Goal: Information Seeking & Learning: Check status

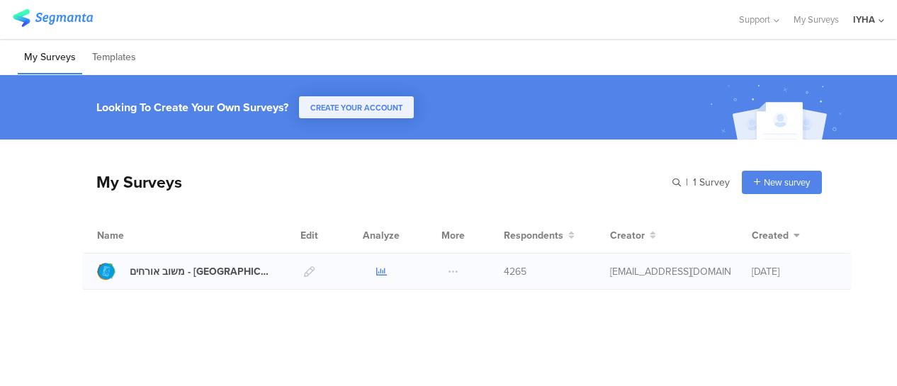
click at [381, 269] on icon at bounding box center [381, 271] width 11 height 11
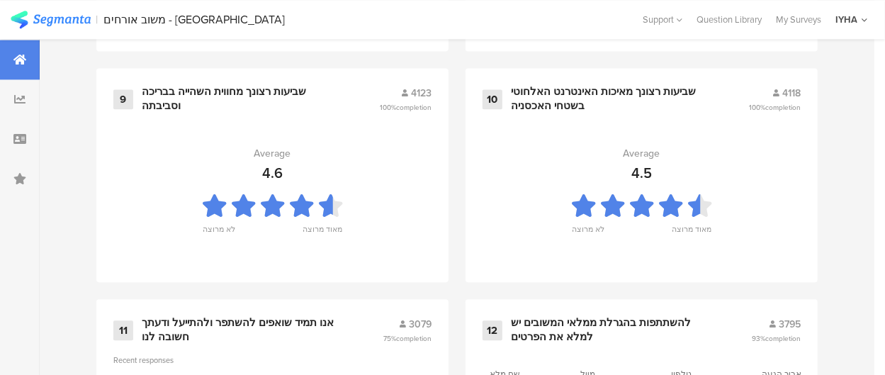
scroll to position [1701, 0]
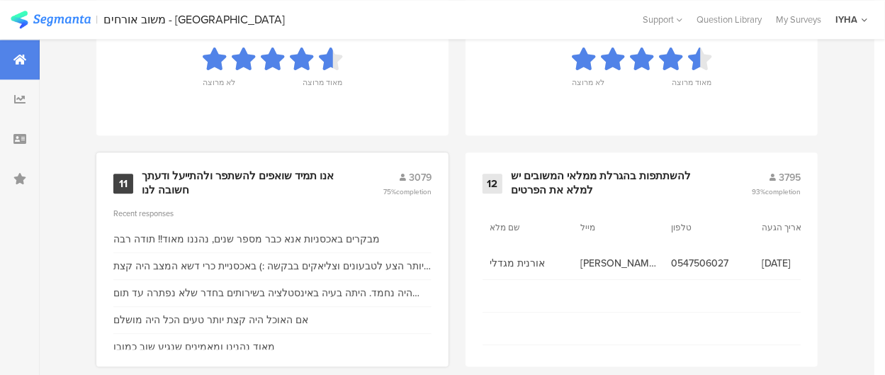
click at [266, 186] on div "אנו תמיד שואפים להשתפר ולהתייעל ודעתך חשובה לנו" at bounding box center [245, 183] width 207 height 28
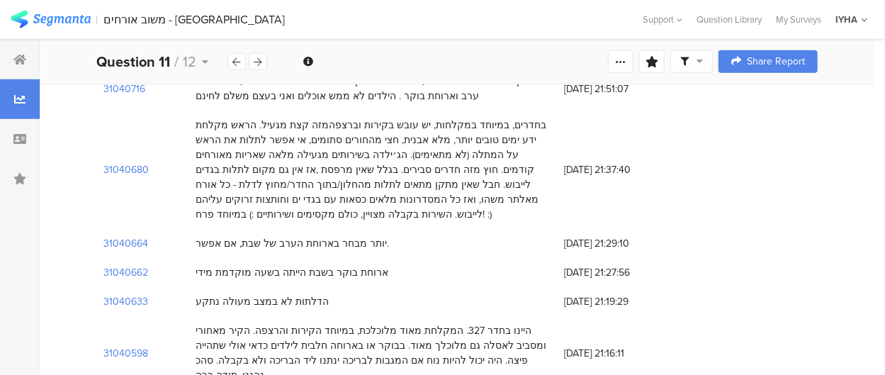
scroll to position [496, 0]
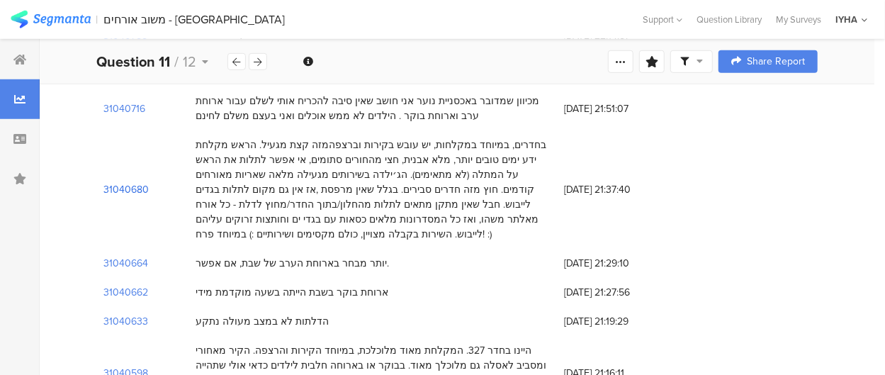
click at [138, 182] on section "31040680" at bounding box center [125, 189] width 45 height 15
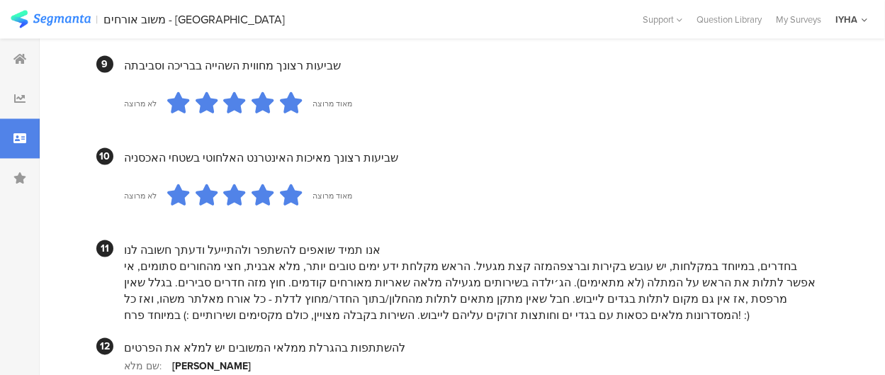
scroll to position [1293, 0]
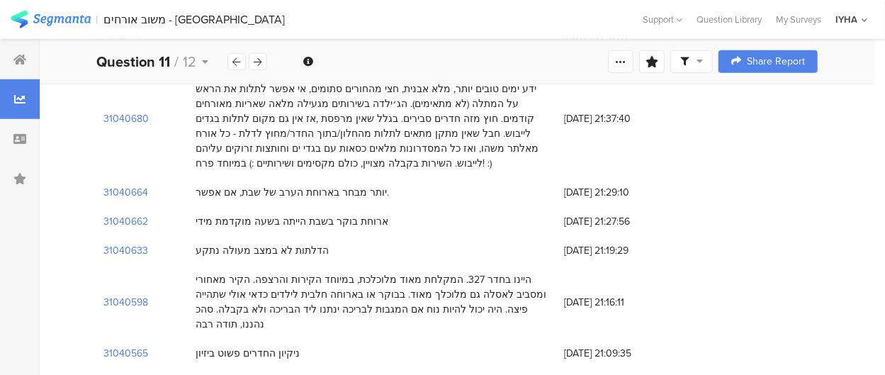
scroll to position [638, 0]
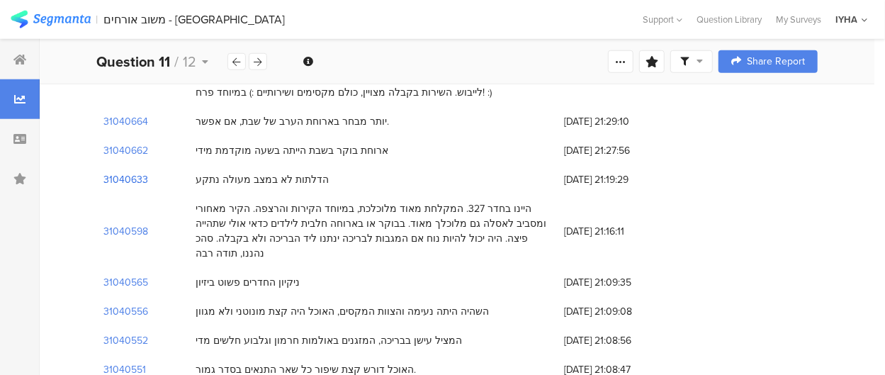
click at [142, 172] on section "31040633" at bounding box center [125, 179] width 45 height 15
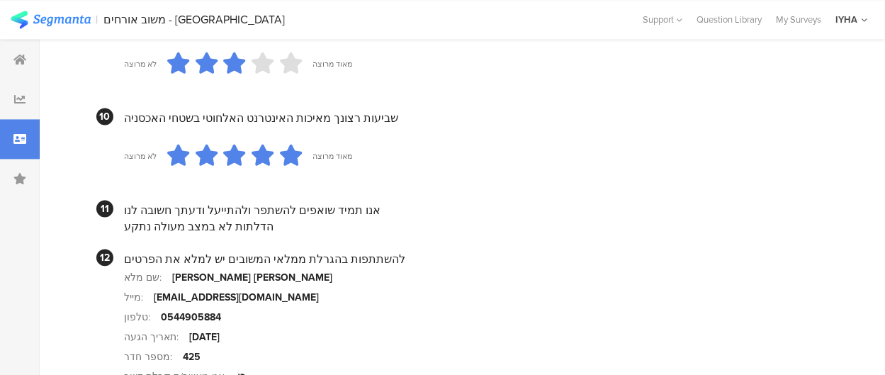
scroll to position [1417, 0]
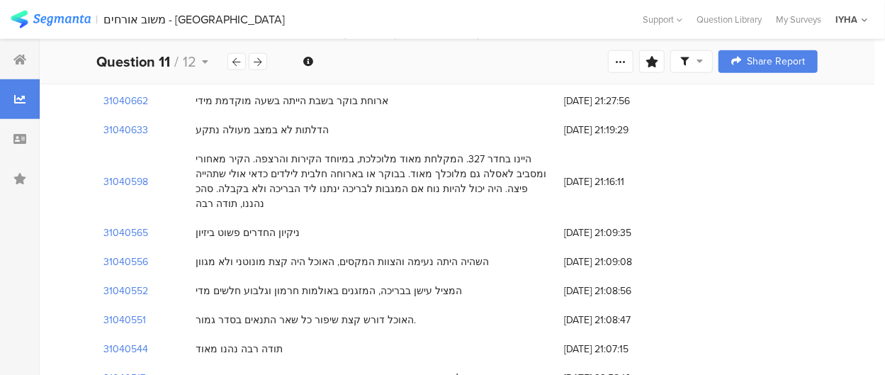
scroll to position [709, 0]
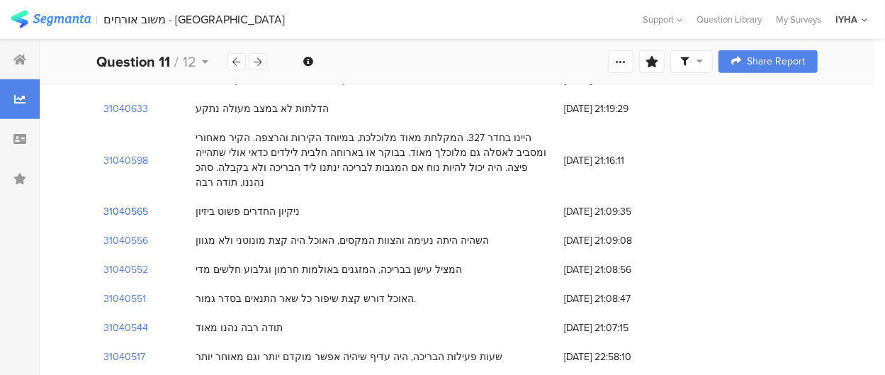
click at [128, 204] on section "31040565" at bounding box center [125, 211] width 45 height 15
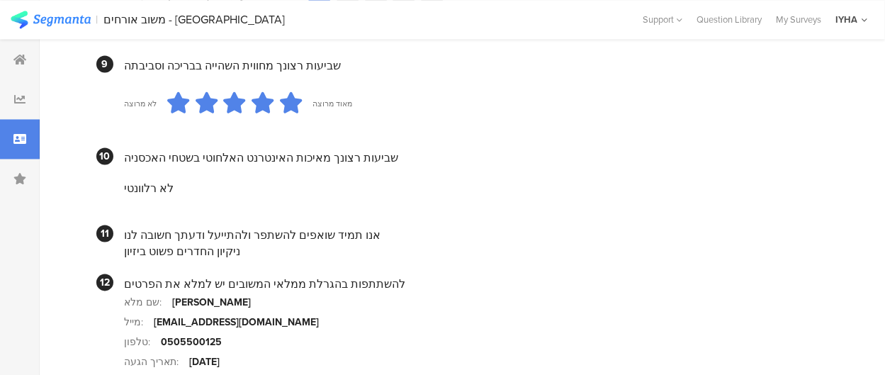
scroll to position [1322, 0]
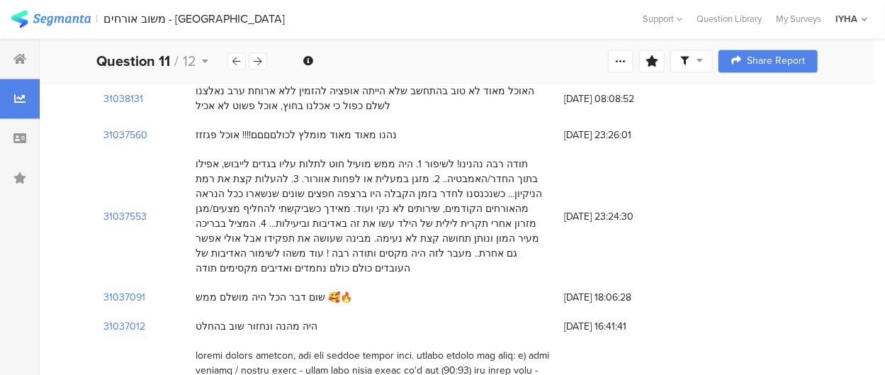
scroll to position [1347, 0]
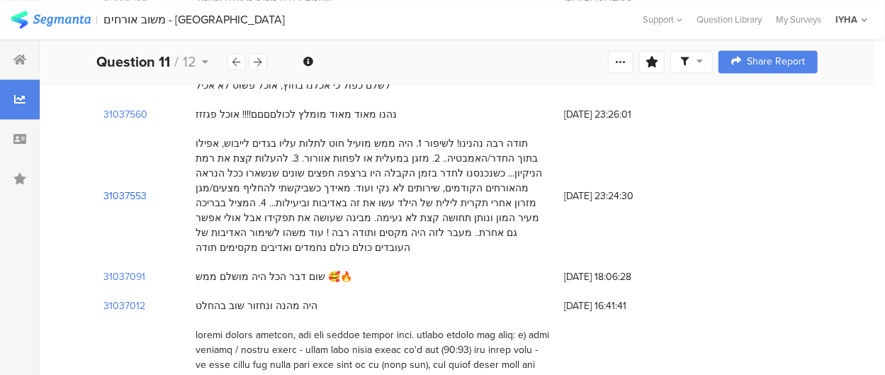
click at [140, 189] on section "31037553" at bounding box center [124, 196] width 43 height 15
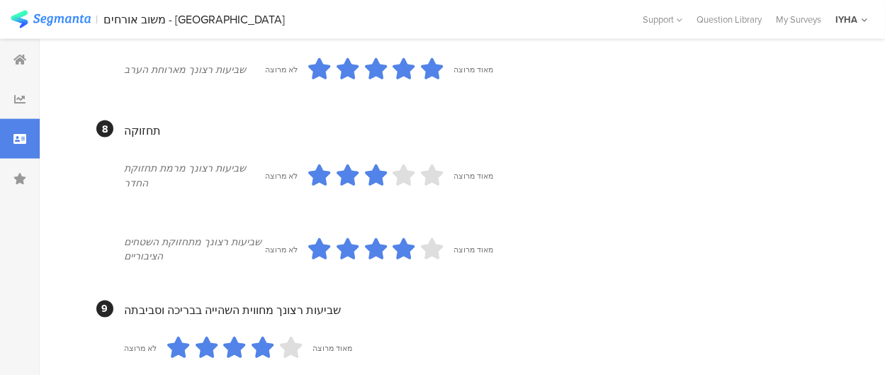
scroll to position [1030, 0]
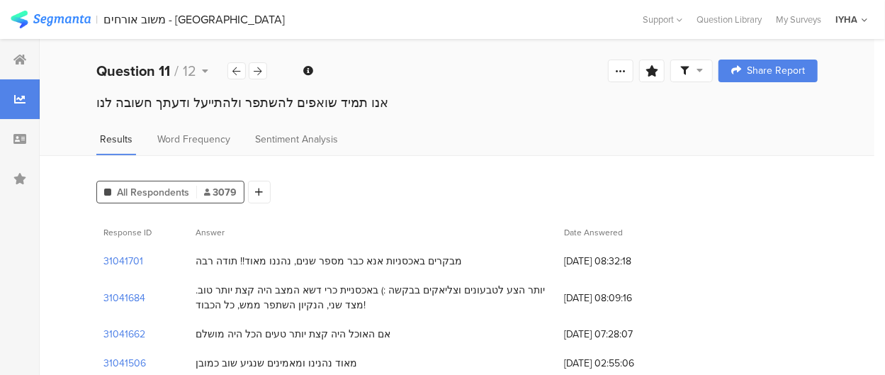
scroll to position [71, 0]
